Goal: Information Seeking & Learning: Check status

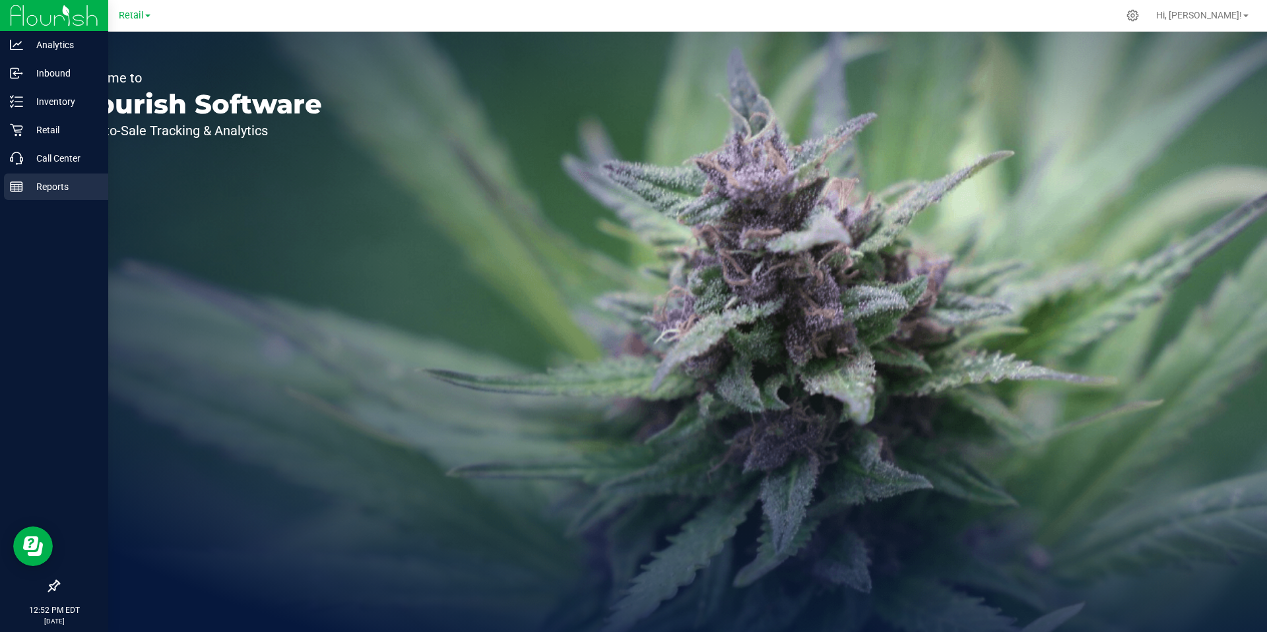
click at [19, 189] on line at bounding box center [17, 189] width 12 height 0
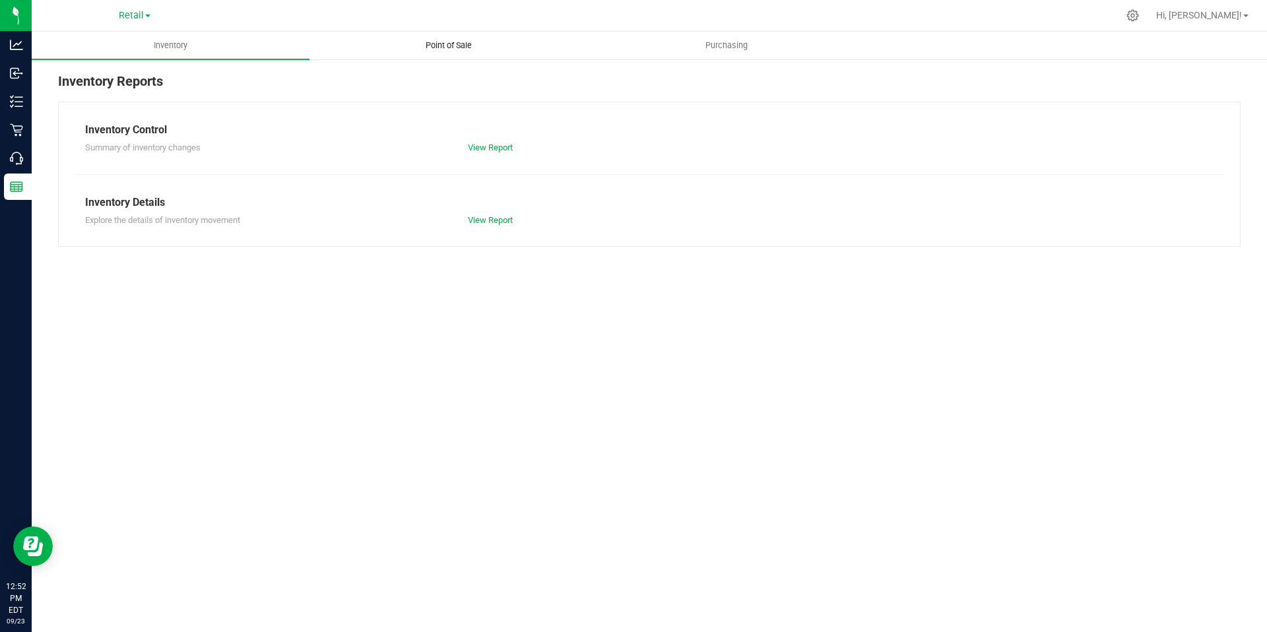
click at [441, 45] on span "Point of Sale" at bounding box center [449, 46] width 82 height 12
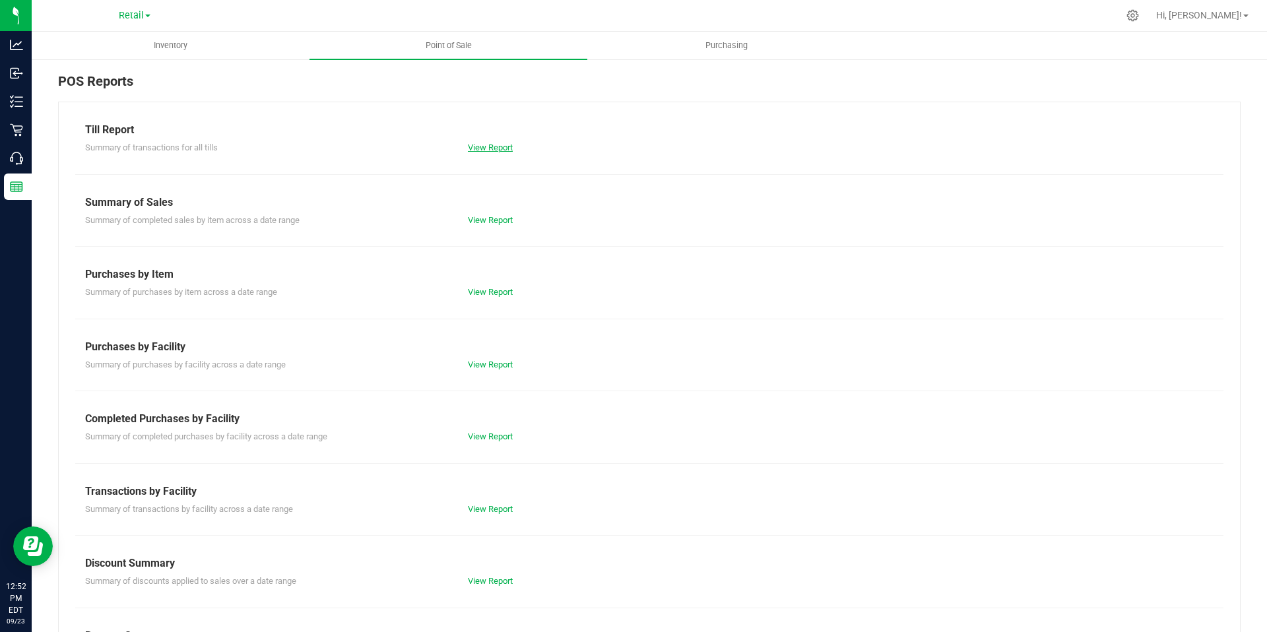
click at [501, 147] on link "View Report" at bounding box center [490, 148] width 45 height 10
